Goal: Information Seeking & Learning: Understand process/instructions

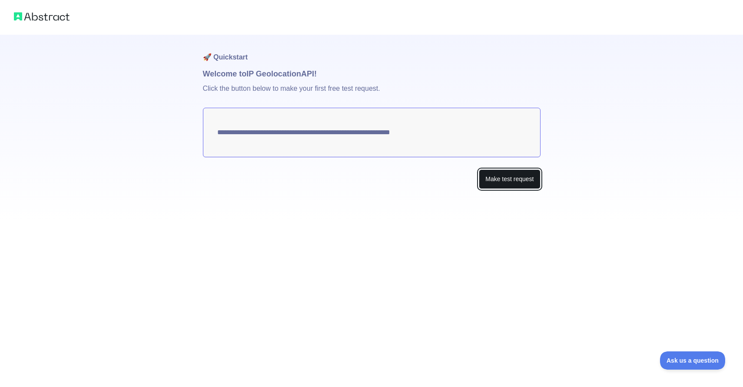
click at [487, 181] on button "Make test request" at bounding box center [509, 180] width 61 height 20
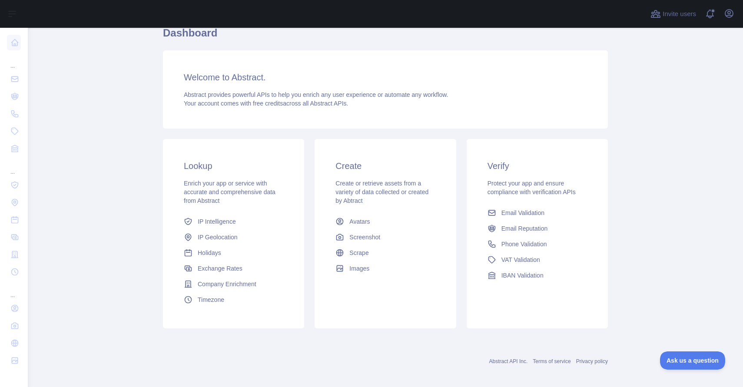
scroll to position [46, 0]
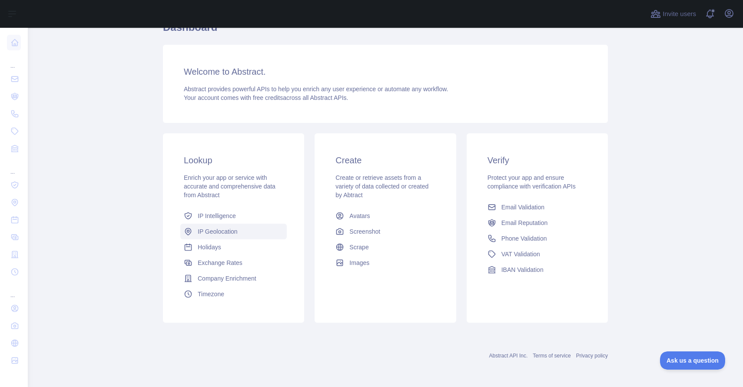
click at [220, 234] on span "IP Geolocation" at bounding box center [218, 231] width 40 height 9
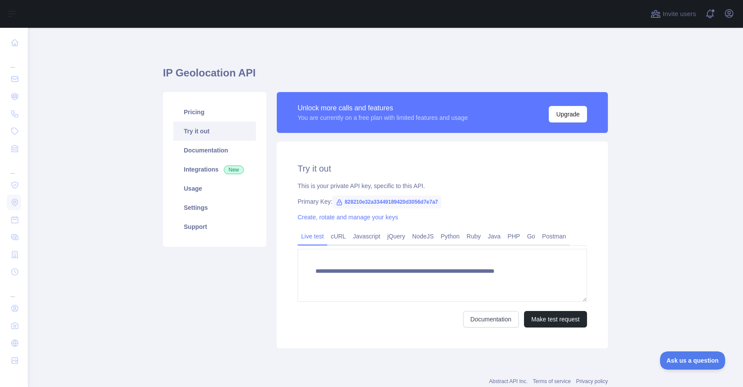
type textarea "**********"
click at [337, 238] on link "cURL" at bounding box center [338, 237] width 22 height 14
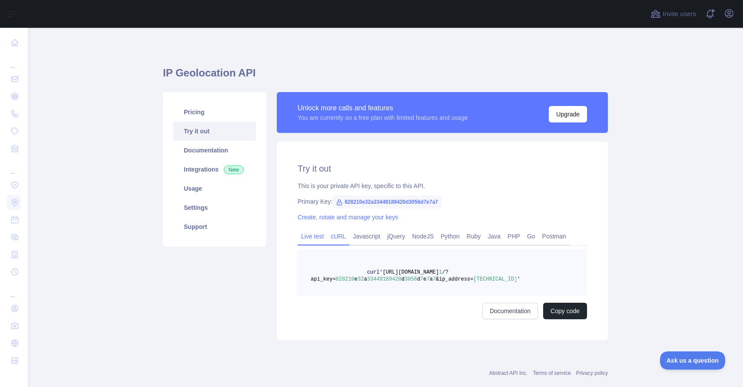
click at [301, 238] on link "Live test" at bounding box center [313, 237] width 30 height 14
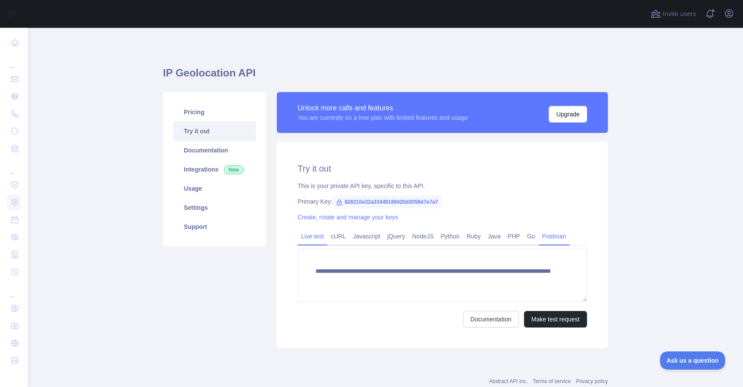
click at [563, 240] on link "Postman" at bounding box center [554, 237] width 31 height 14
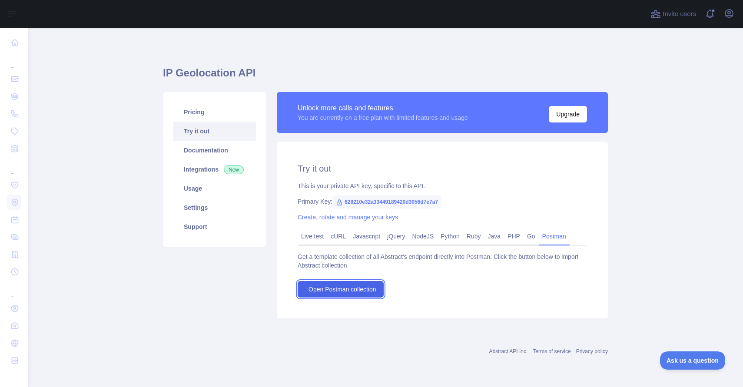
click at [367, 288] on span "Open Postman collection" at bounding box center [343, 289] width 68 height 9
click at [323, 238] on link "Live test" at bounding box center [313, 237] width 30 height 14
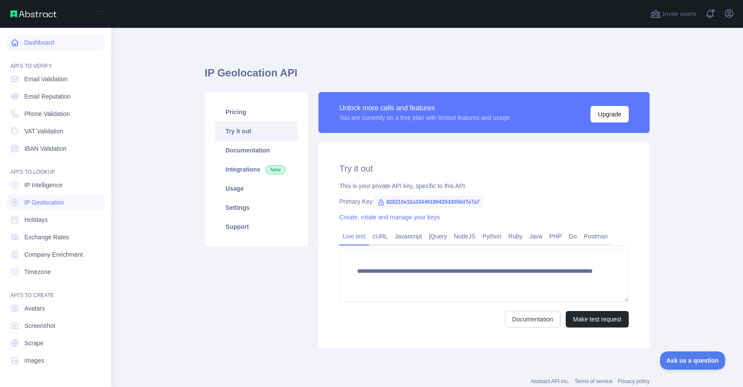
click at [63, 47] on link "Dashboard" at bounding box center [55, 43] width 97 height 16
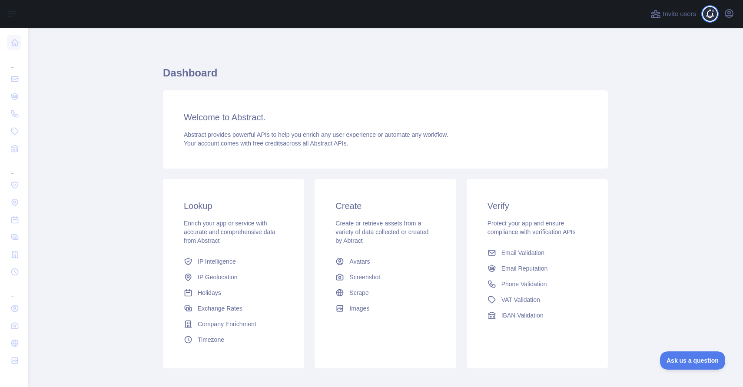
click at [709, 17] on span at bounding box center [713, 14] width 17 height 28
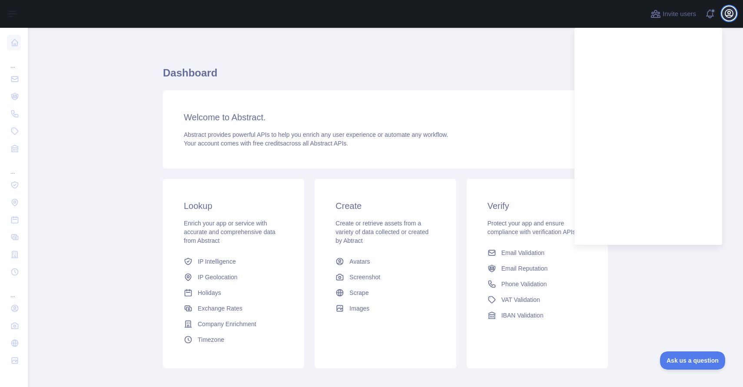
click at [724, 15] on button "Open user menu" at bounding box center [730, 14] width 14 height 14
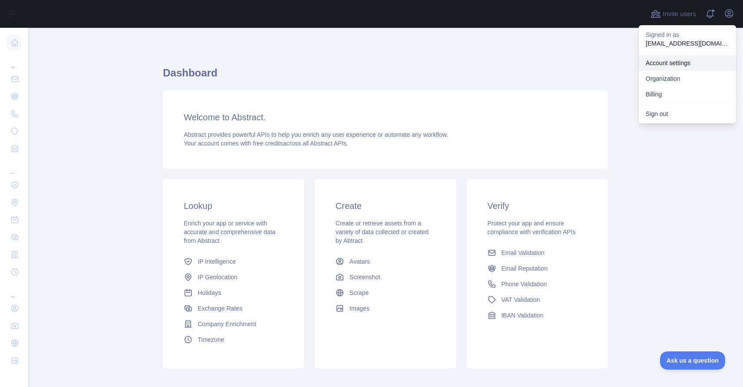
click at [671, 63] on link "Account settings" at bounding box center [687, 63] width 97 height 16
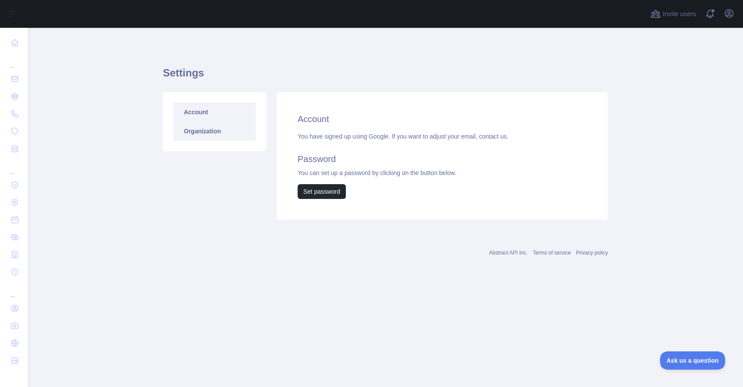
click at [185, 133] on link "Organization" at bounding box center [214, 131] width 83 height 19
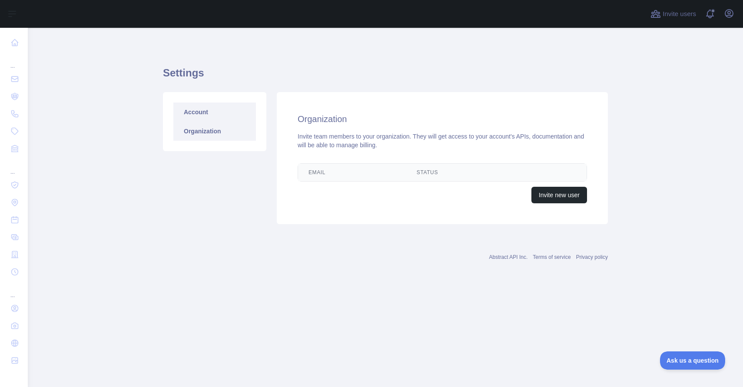
click at [193, 116] on link "Account" at bounding box center [214, 112] width 83 height 19
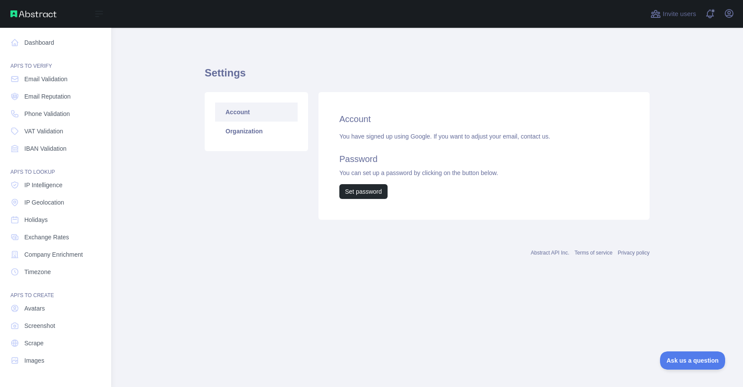
click at [31, 14] on img at bounding box center [33, 13] width 46 height 7
click at [25, 42] on link "Dashboard" at bounding box center [55, 43] width 97 height 16
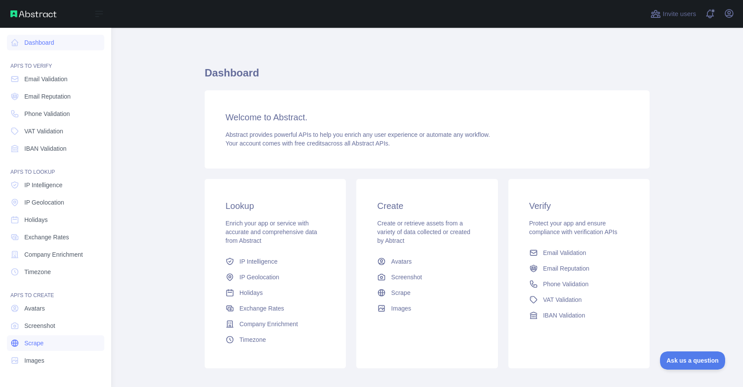
click at [64, 339] on link "Scrape" at bounding box center [55, 344] width 97 height 16
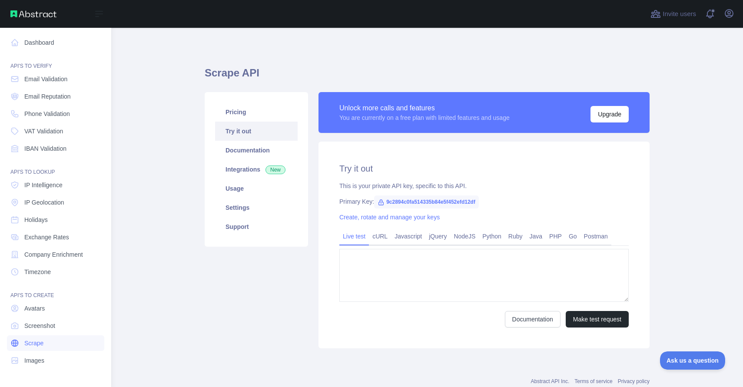
type textarea "**********"
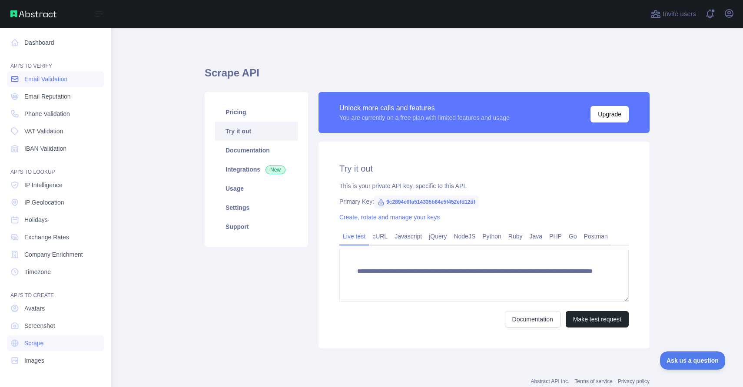
click at [23, 79] on link "Email Validation" at bounding box center [55, 79] width 97 height 16
click at [17, 97] on icon at bounding box center [14, 96] width 7 height 7
click at [24, 77] on span "Email Validation" at bounding box center [45, 79] width 43 height 9
click at [53, 218] on link "Holidays" at bounding box center [55, 220] width 97 height 16
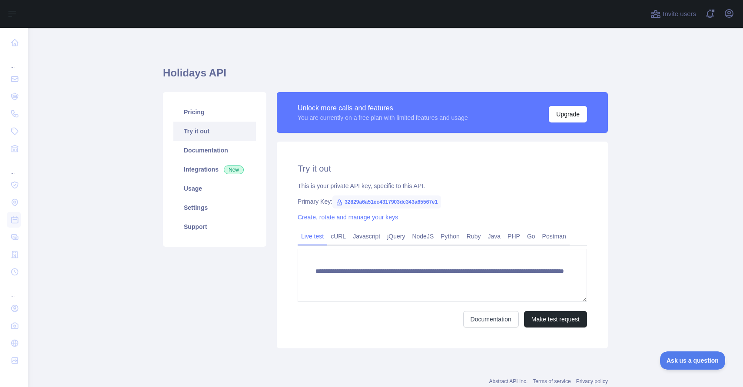
click at [382, 199] on span "32829a6a51ec4317903dc343a65567e1" at bounding box center [387, 202] width 109 height 13
copy span "32829a6a51ec4317903dc343a65567e1"
click at [336, 236] on link "cURL" at bounding box center [338, 237] width 22 height 14
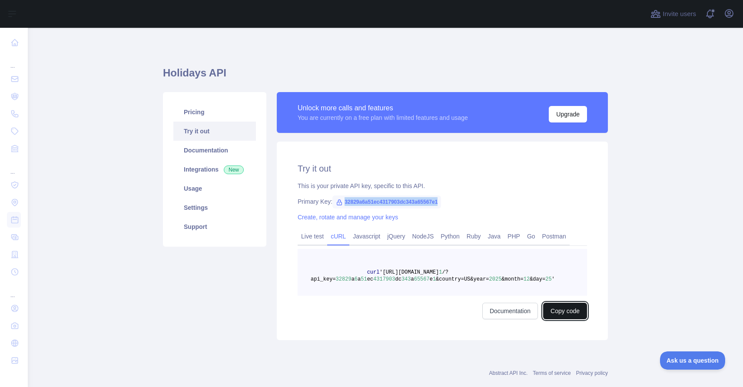
click at [561, 316] on button "Copy code" at bounding box center [565, 311] width 44 height 17
click at [202, 154] on link "Documentation" at bounding box center [214, 150] width 83 height 19
